Goal: Find specific fact

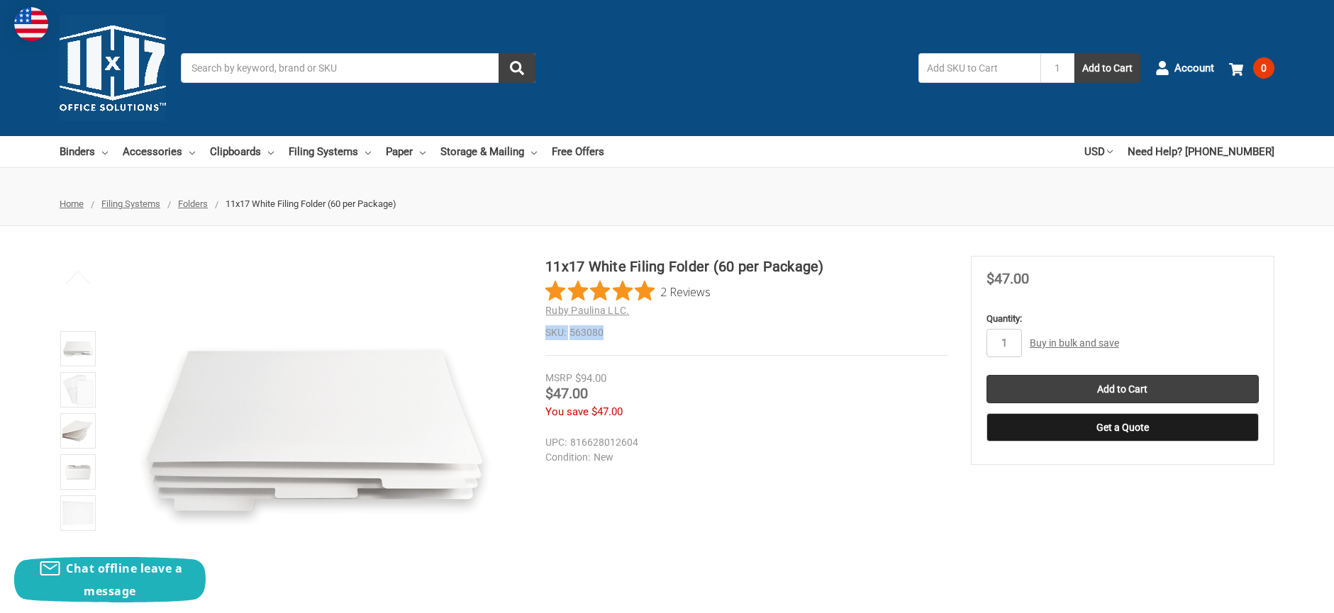
drag, startPoint x: 545, startPoint y: 333, endPoint x: 614, endPoint y: 333, distance: 68.8
click at [614, 333] on dl "SKU: 563080" at bounding box center [746, 332] width 402 height 15
click at [616, 336] on dd "563080" at bounding box center [746, 332] width 402 height 15
drag, startPoint x: 603, startPoint y: 332, endPoint x: 547, endPoint y: 335, distance: 56.1
click at [547, 335] on dl "SKU: 563080" at bounding box center [746, 332] width 402 height 15
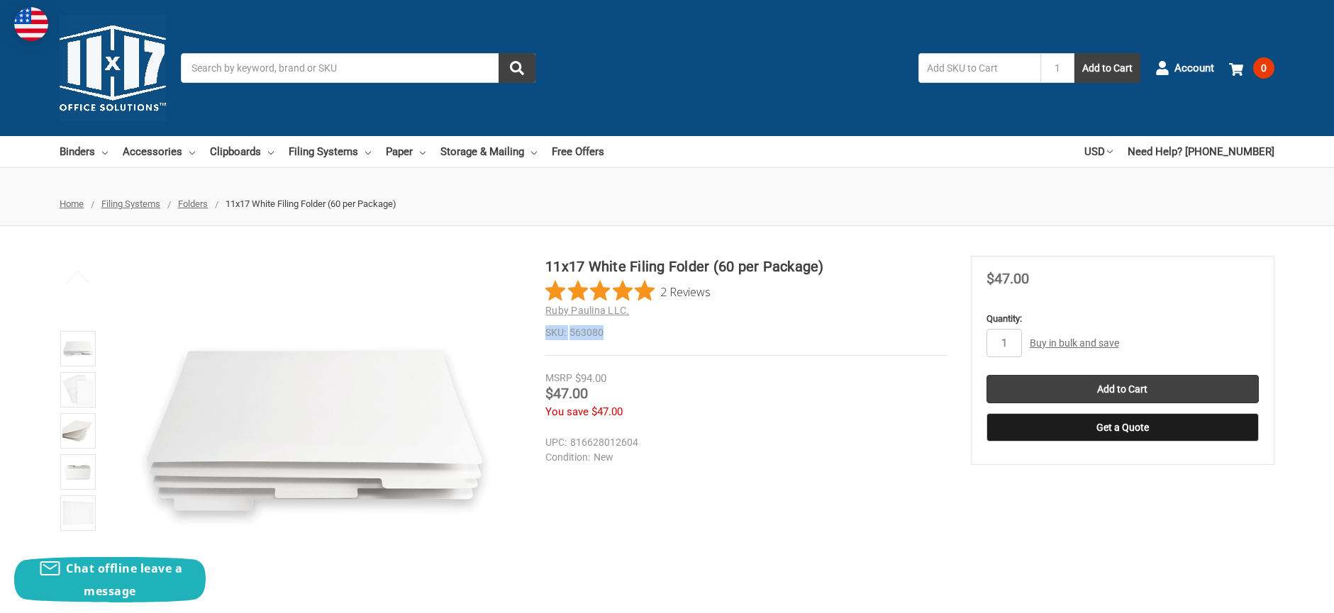
click at [546, 334] on dt "SKU:" at bounding box center [555, 332] width 21 height 15
drag, startPoint x: 547, startPoint y: 333, endPoint x: 603, endPoint y: 334, distance: 56.0
click at [603, 334] on dl "SKU: 563080" at bounding box center [746, 332] width 402 height 15
click at [603, 334] on dd "563080" at bounding box center [746, 332] width 402 height 15
drag, startPoint x: 569, startPoint y: 333, endPoint x: 603, endPoint y: 334, distance: 33.3
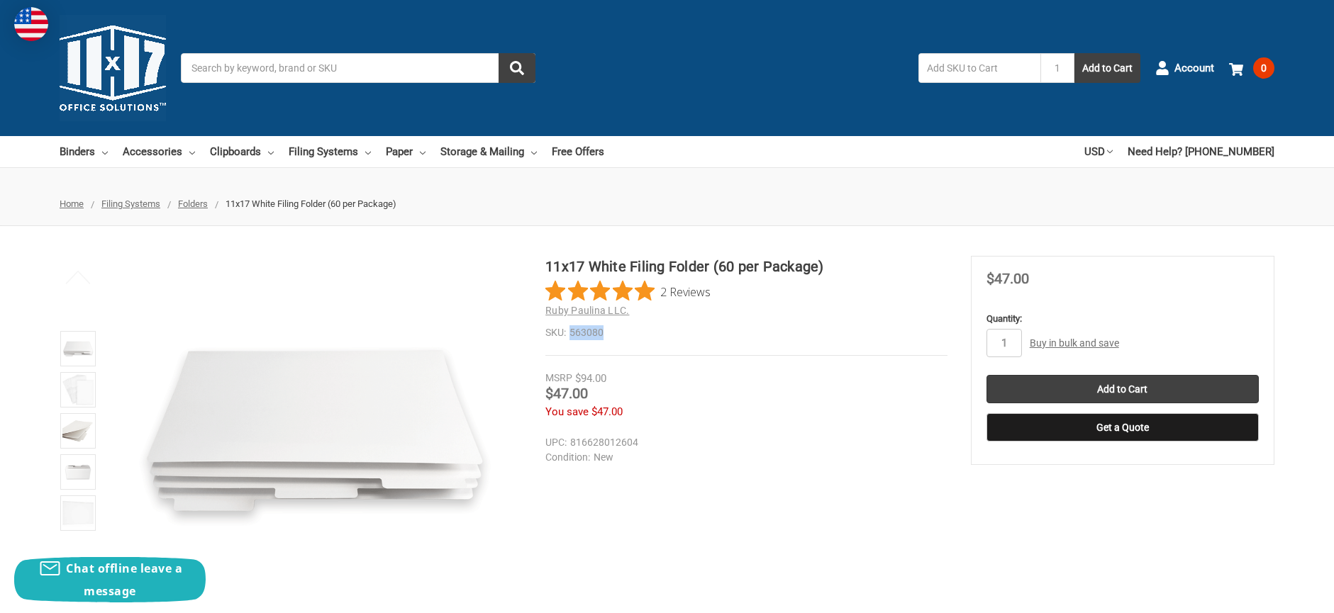
click at [603, 334] on dd "563080" at bounding box center [746, 332] width 402 height 15
copy dd "563080"
click at [695, 358] on section "11x17 White Filing Folder (60 per Package) 2 Reviews Ruby Paulina LLC. SKU: 563…" at bounding box center [757, 345] width 425 height 179
click at [571, 442] on dd "816628012604" at bounding box center [743, 442] width 396 height 15
